Goal: Information Seeking & Learning: Learn about a topic

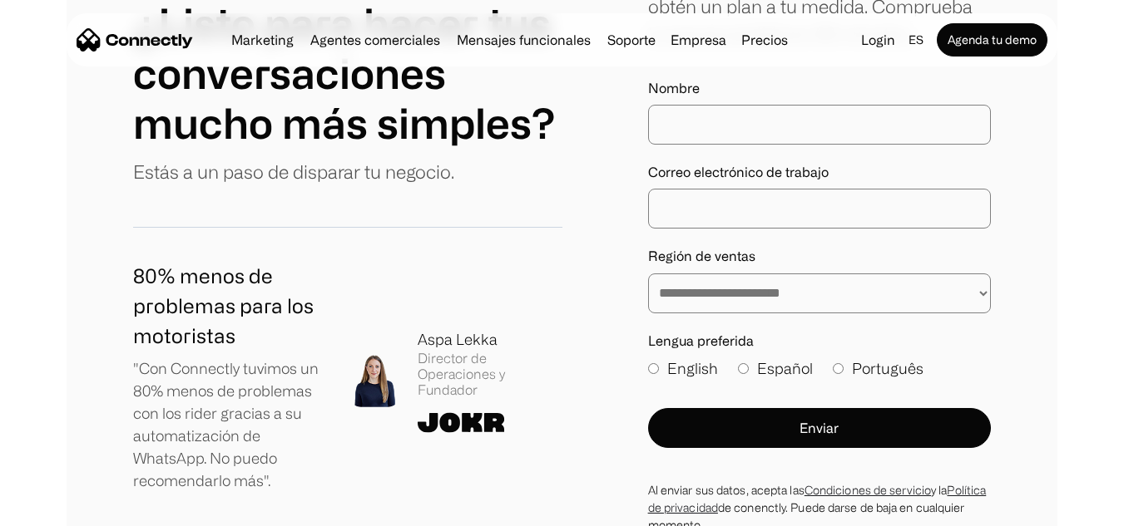
scroll to position [9814, 0]
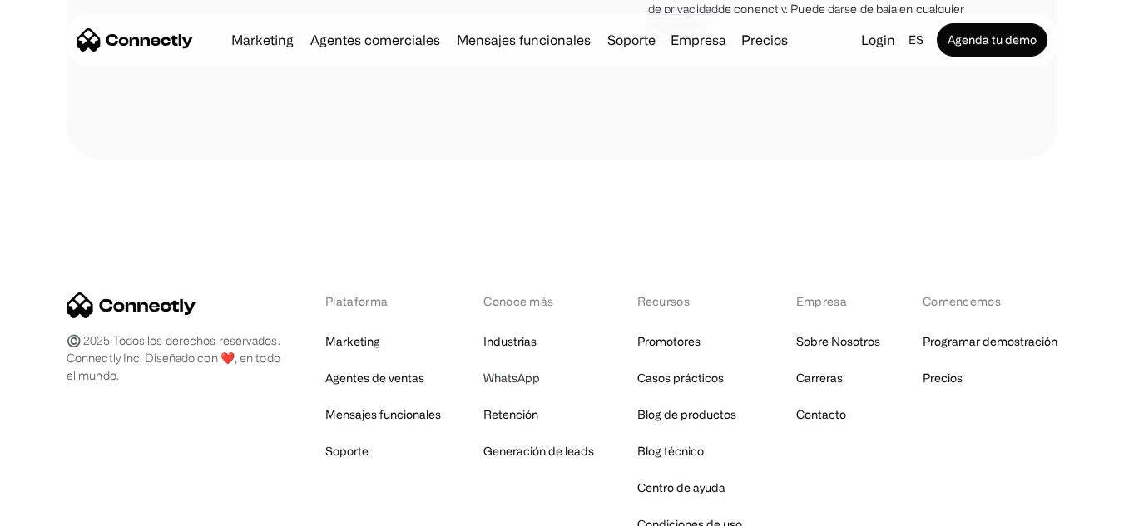
click at [529, 367] on link "WhatsApp" at bounding box center [511, 378] width 57 height 23
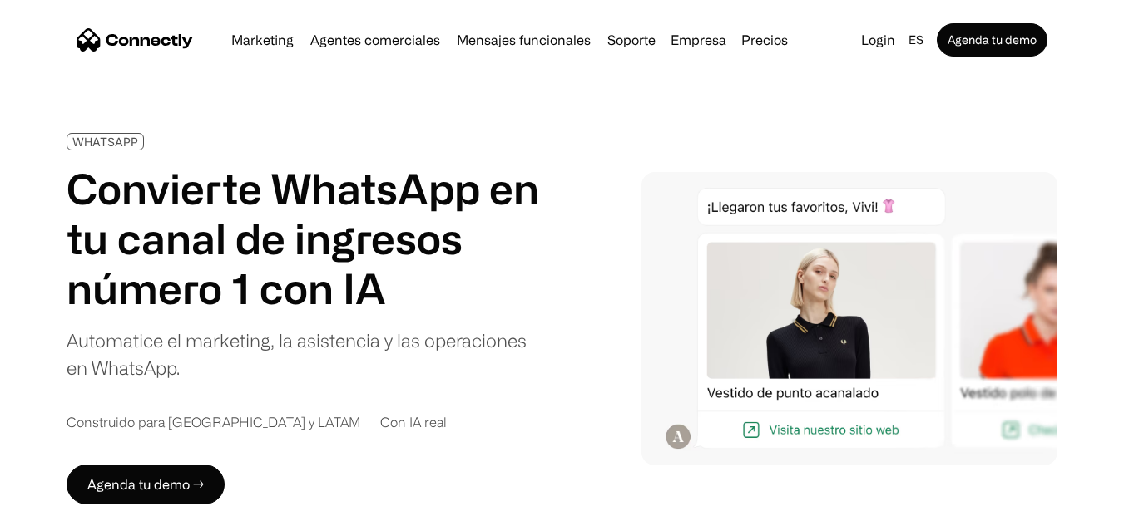
click at [769, 47] on div "Marketing Agentes comerciales Mensajes funcionales Soporte Empresa Sobre Nosotr…" at bounding box center [510, 39] width 570 height 23
click at [770, 42] on link "Precios" at bounding box center [764, 39] width 60 height 13
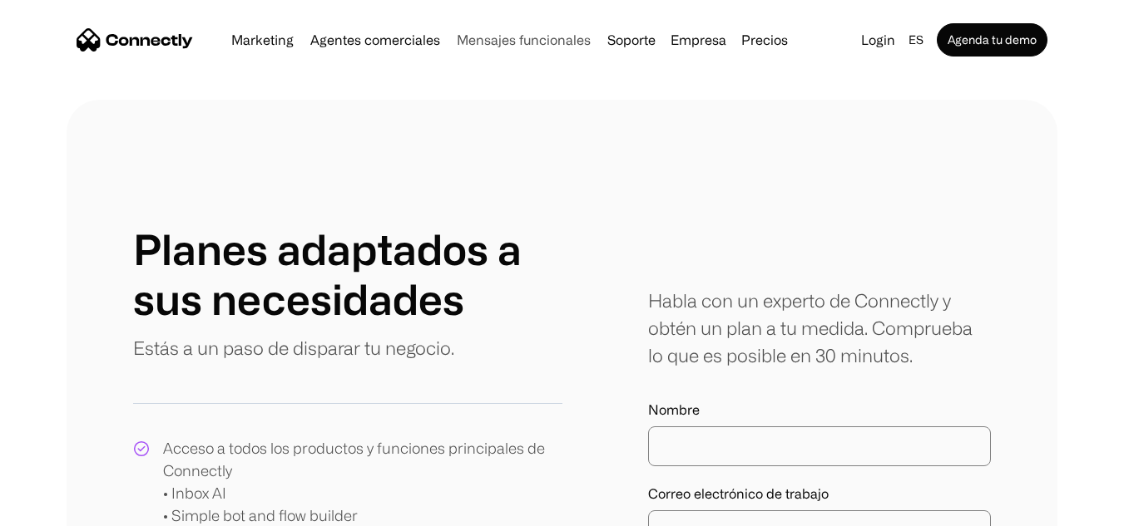
click at [505, 39] on link "Mensajes funcionales" at bounding box center [523, 39] width 147 height 13
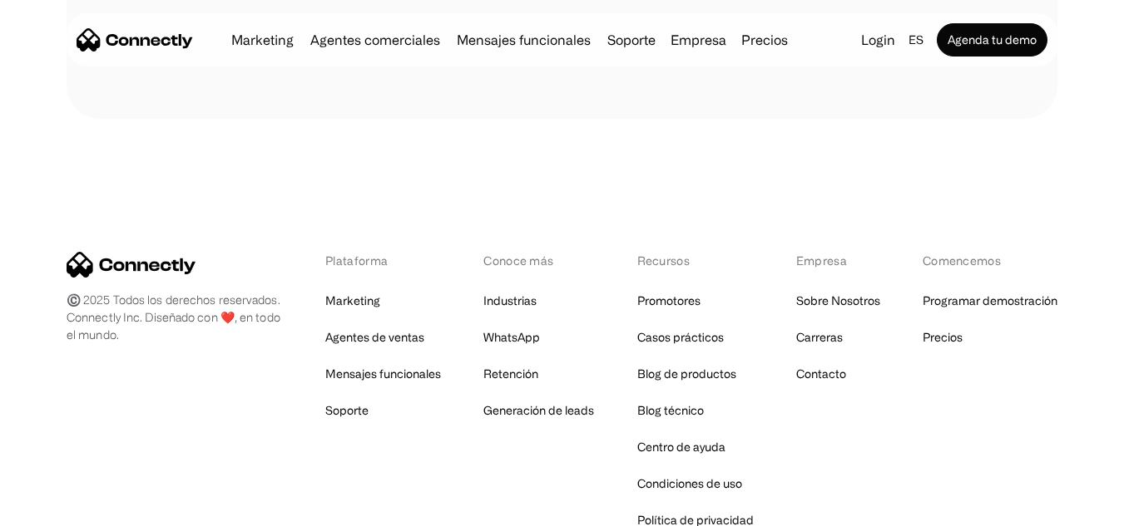
scroll to position [5439, 0]
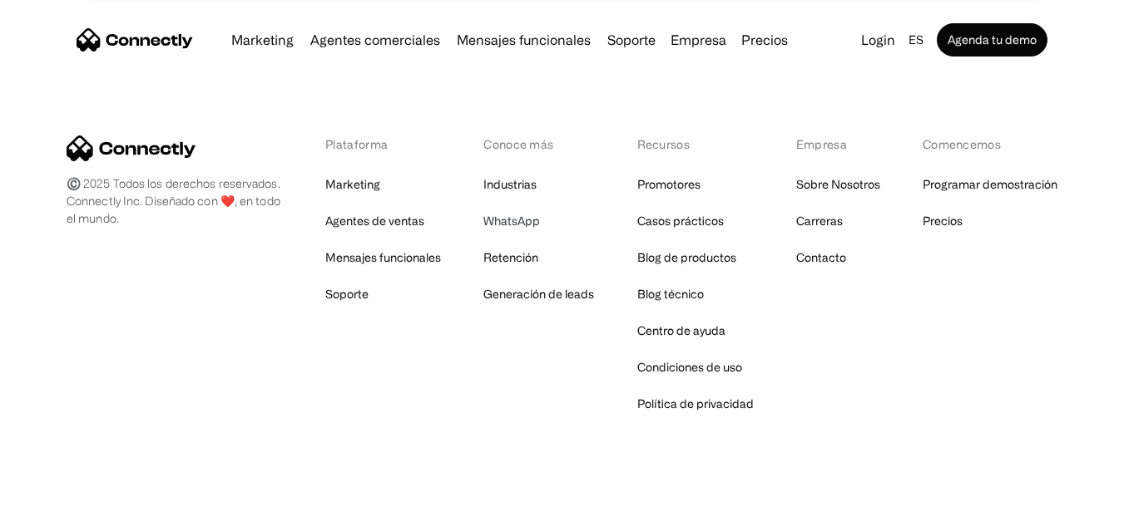
click at [507, 210] on link "WhatsApp" at bounding box center [511, 221] width 57 height 23
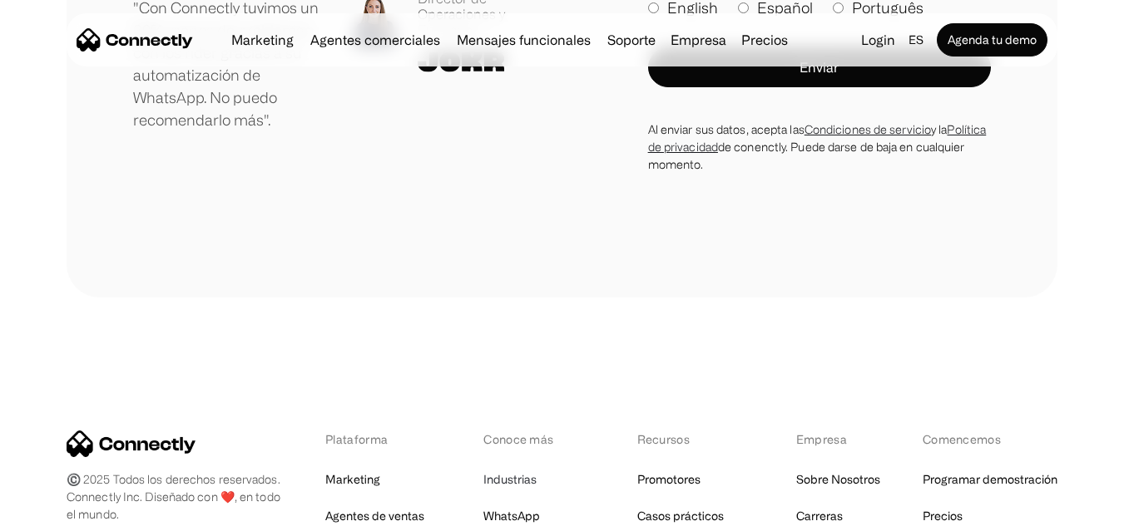
scroll to position [6054, 0]
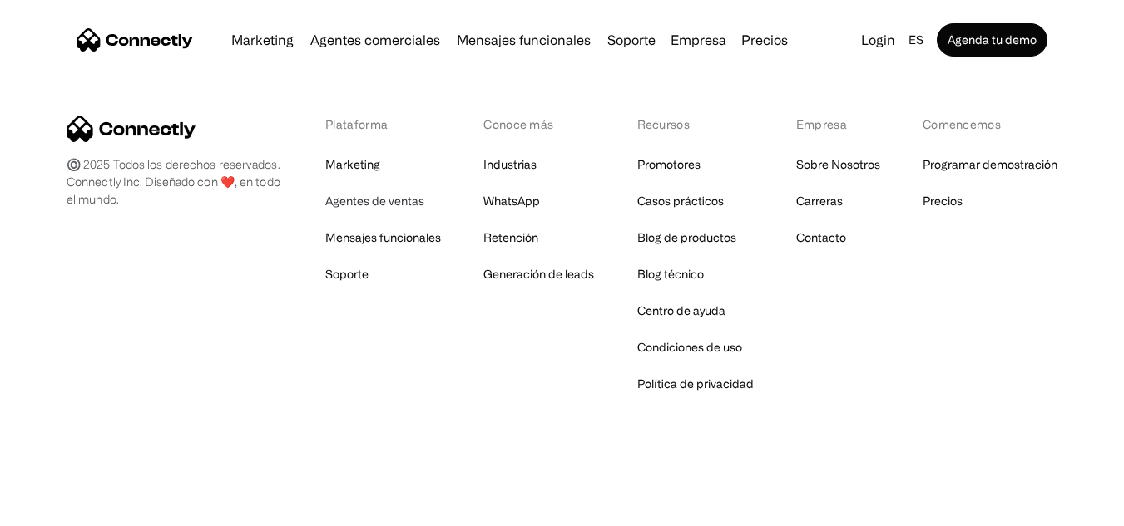
click at [357, 202] on link "Agentes de ventas" at bounding box center [374, 201] width 99 height 23
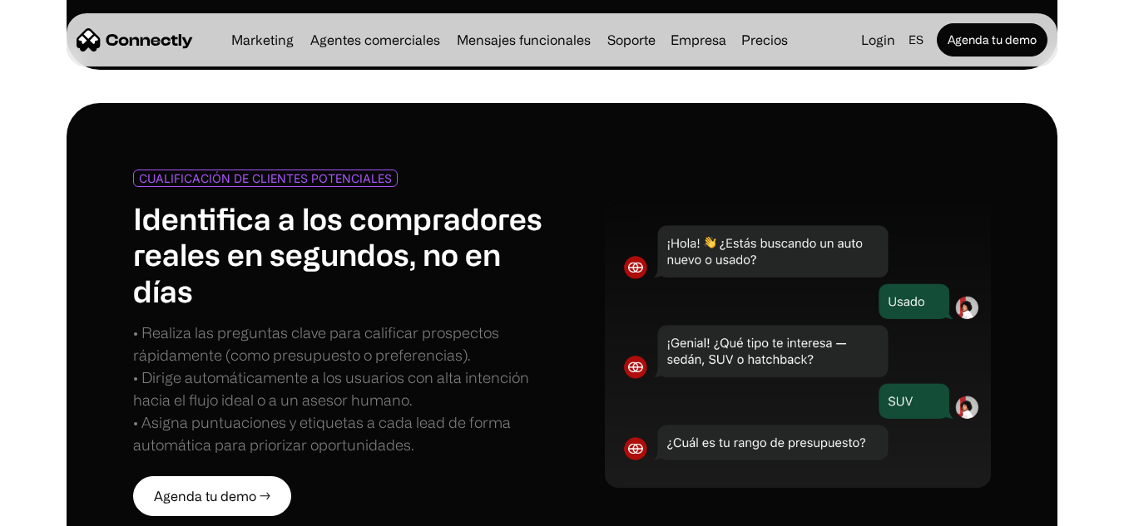
scroll to position [1830, 0]
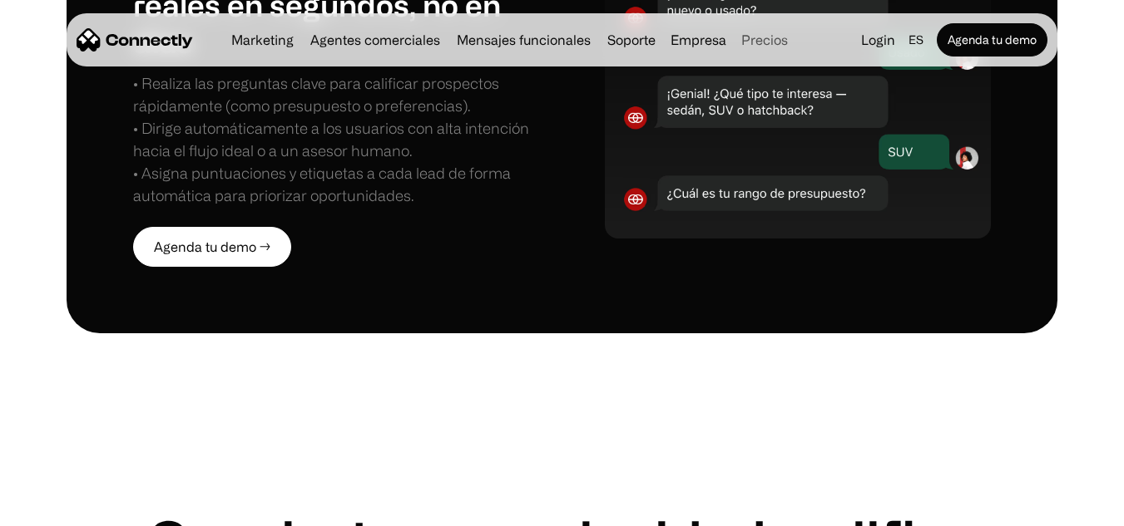
click at [768, 40] on link "Precios" at bounding box center [764, 39] width 60 height 13
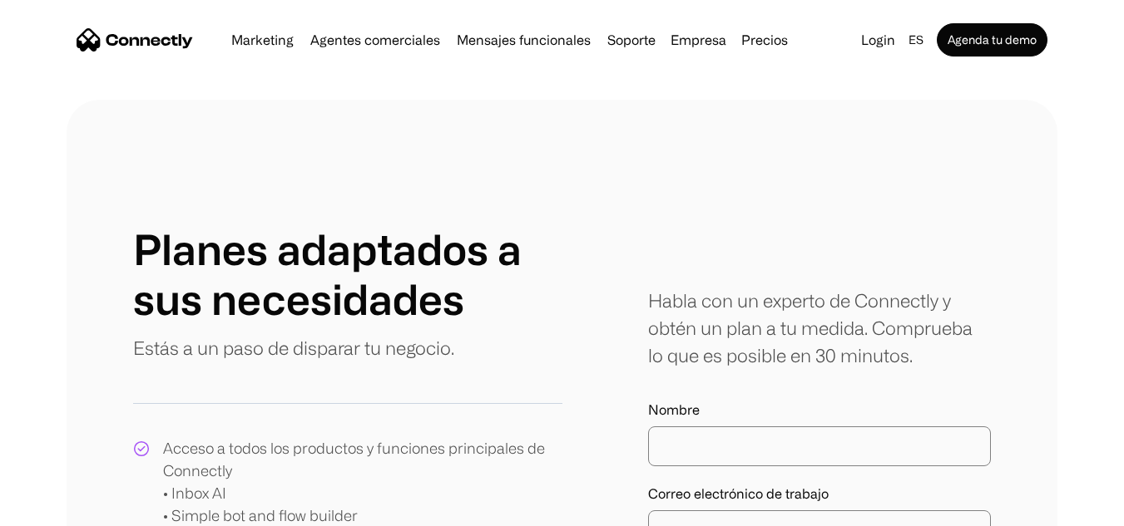
click at [116, 27] on nav "Marketing Agentes comerciales Mensajes funcionales Soporte Empresa Sobre Nosotr…" at bounding box center [562, 39] width 971 height 33
click at [116, 35] on img "home" at bounding box center [135, 39] width 116 height 23
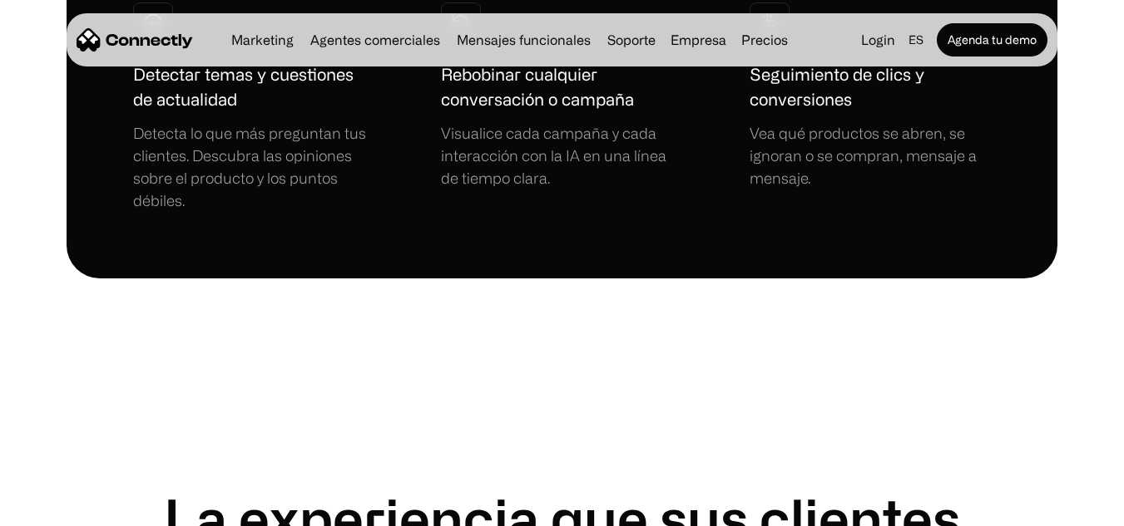
scroll to position [5406, 0]
